Goal: Task Accomplishment & Management: Manage account settings

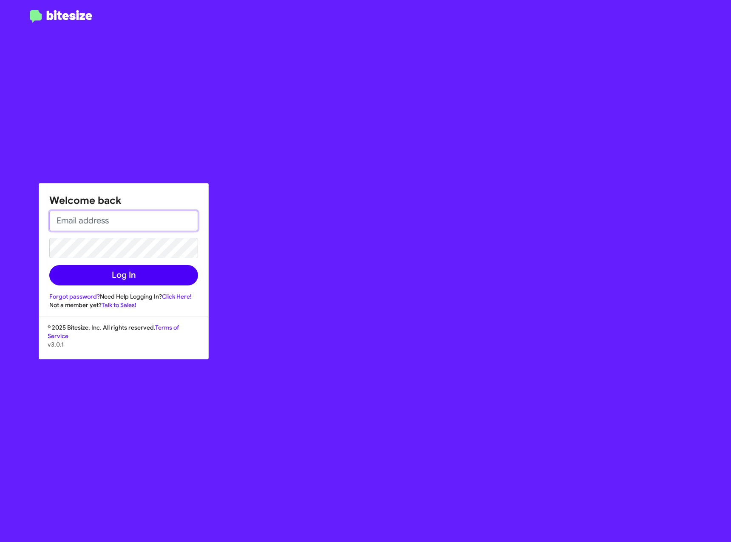
type input "[EMAIL_ADDRESS][DOMAIN_NAME]"
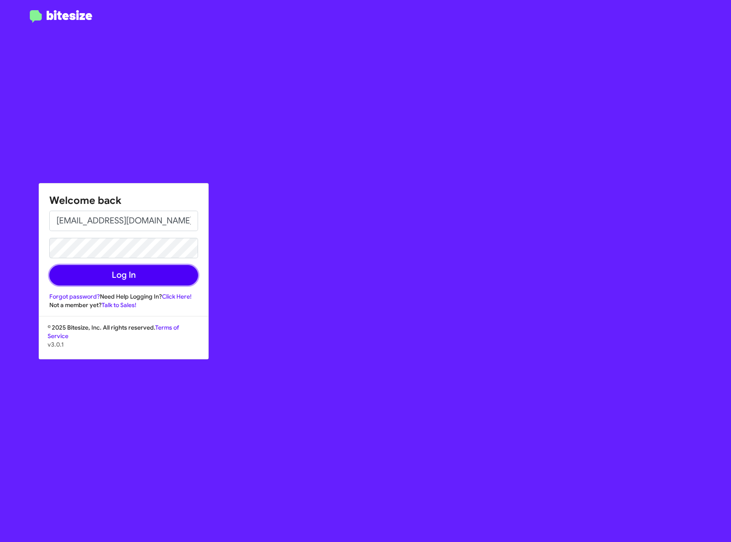
click at [122, 274] on button "Log In" at bounding box center [123, 275] width 149 height 20
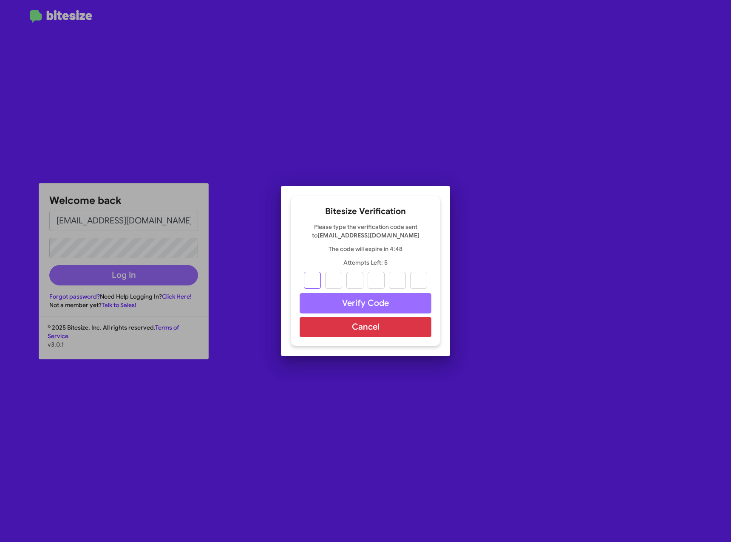
click at [316, 276] on input "text" at bounding box center [312, 280] width 17 height 17
paste input "6"
type input "2"
type input "9"
type input "6"
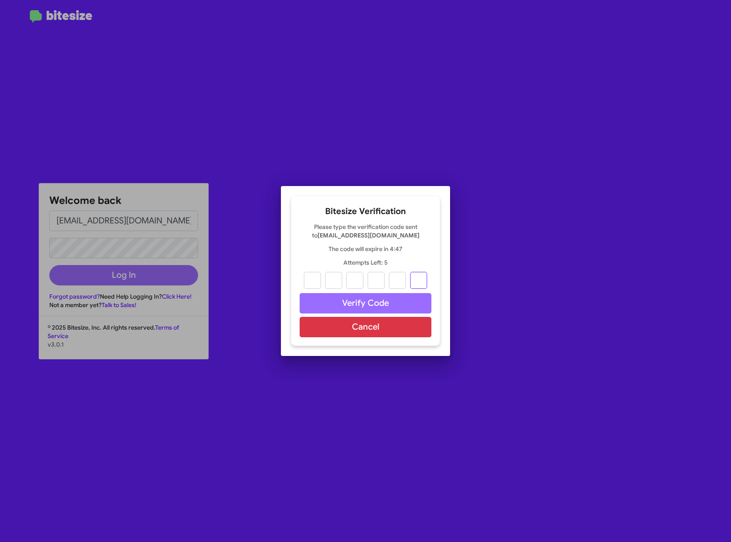
type input "7"
type input "9"
type input "6"
click at [390, 301] on button "Verify Code" at bounding box center [366, 303] width 132 height 20
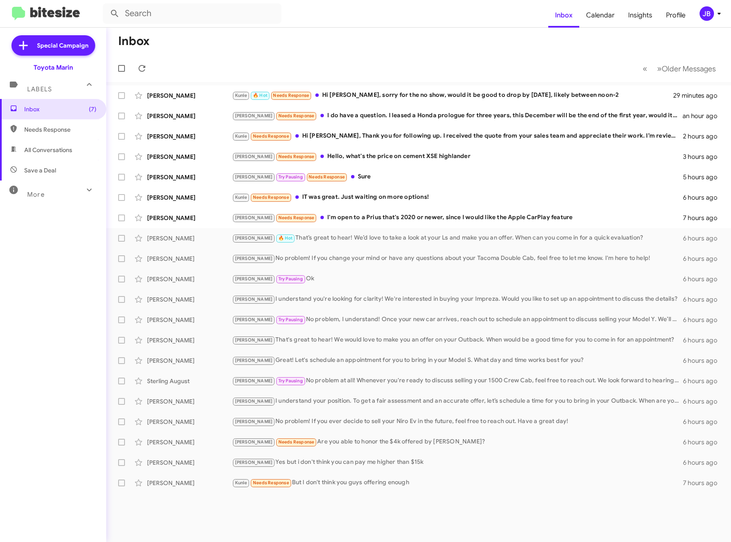
click at [204, 63] on mat-toolbar-row "« Previous » Next Older Messages" at bounding box center [418, 68] width 625 height 27
click at [182, 59] on mat-toolbar-row "« Previous » Next Older Messages" at bounding box center [418, 68] width 625 height 27
